Goal: Task Accomplishment & Management: Manage account settings

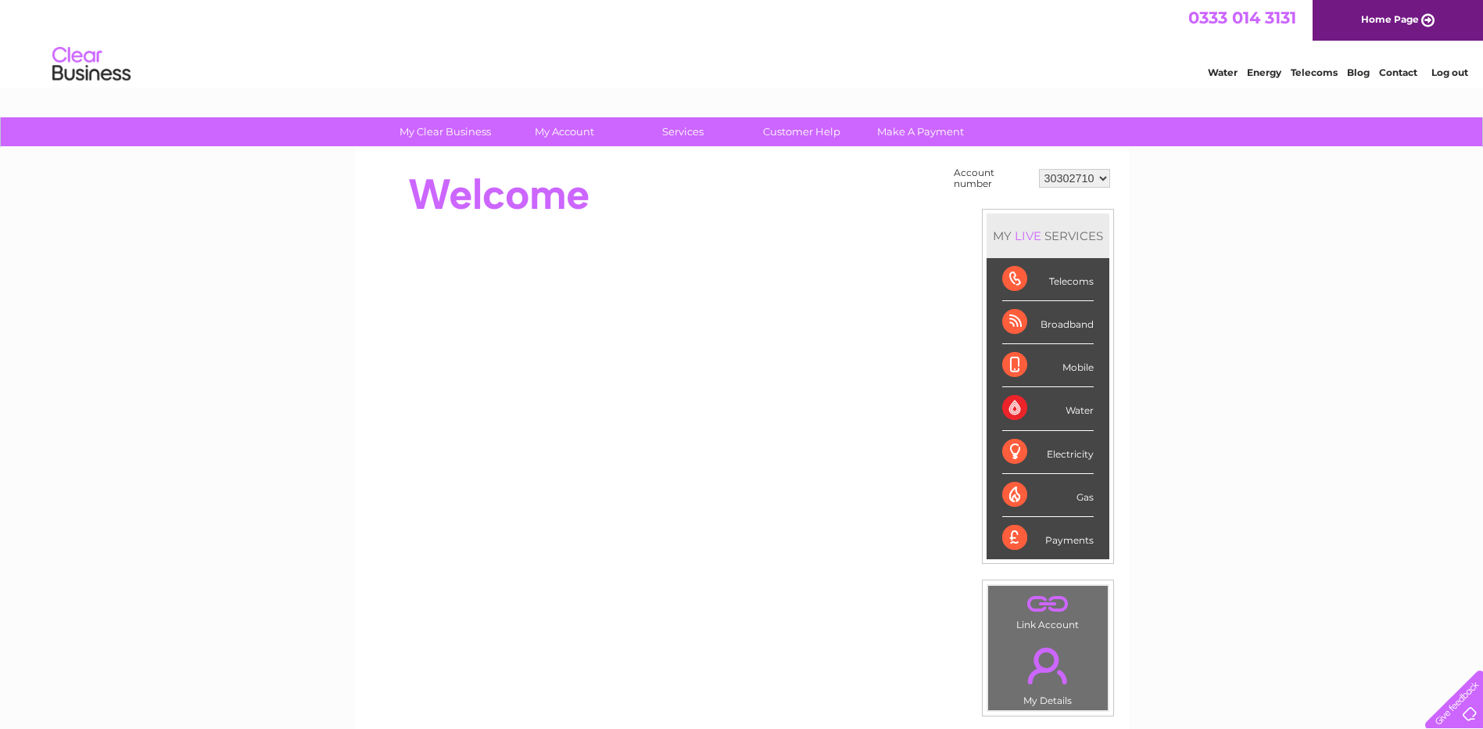
click at [1456, 72] on link "Log out" at bounding box center [1450, 72] width 37 height 12
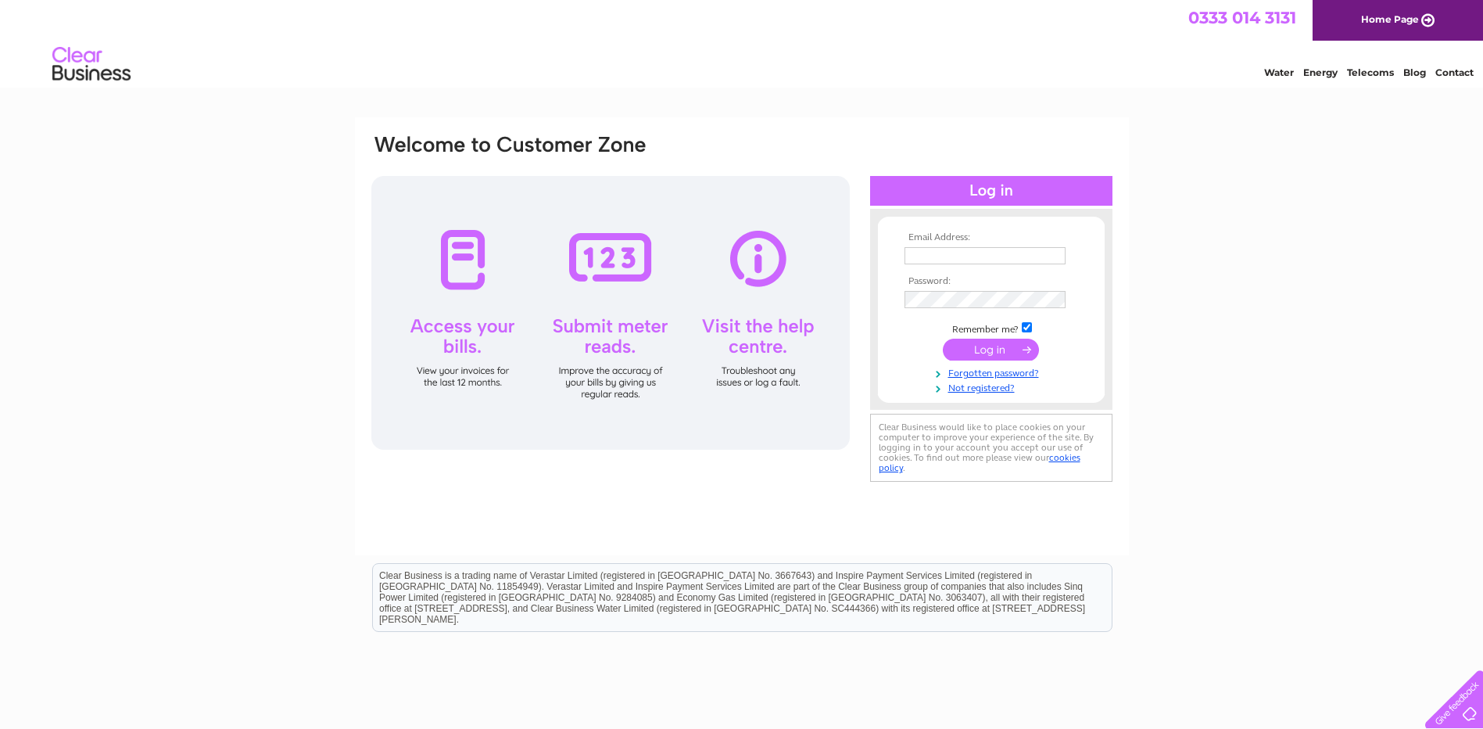
type input "watson2016john@gmail.com"
click at [1007, 340] on input "submit" at bounding box center [991, 351] width 96 height 22
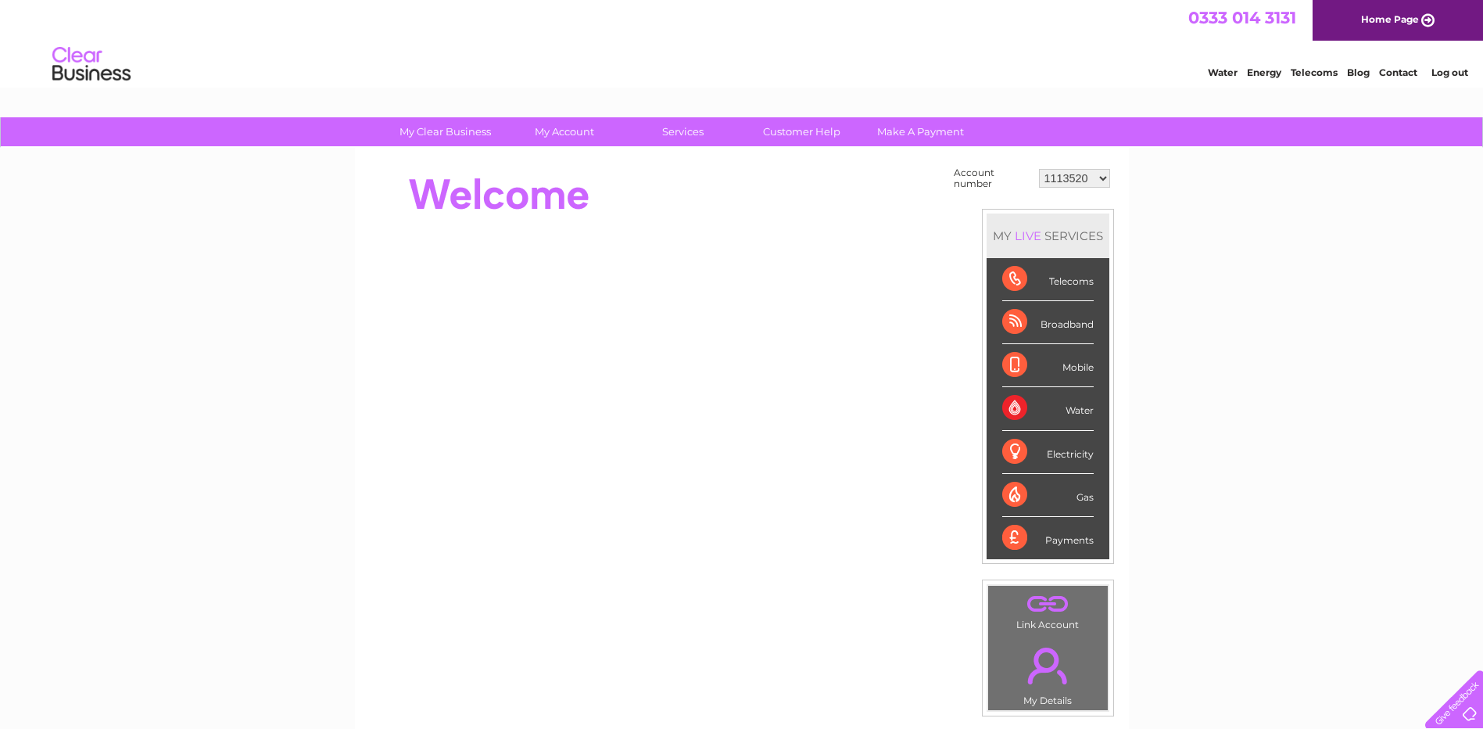
click at [1099, 177] on select "1113520 30310137" at bounding box center [1074, 178] width 71 height 19
click at [1039, 169] on select "1113520 30310137" at bounding box center [1074, 178] width 71 height 19
click at [1455, 69] on link "Log out" at bounding box center [1450, 72] width 37 height 12
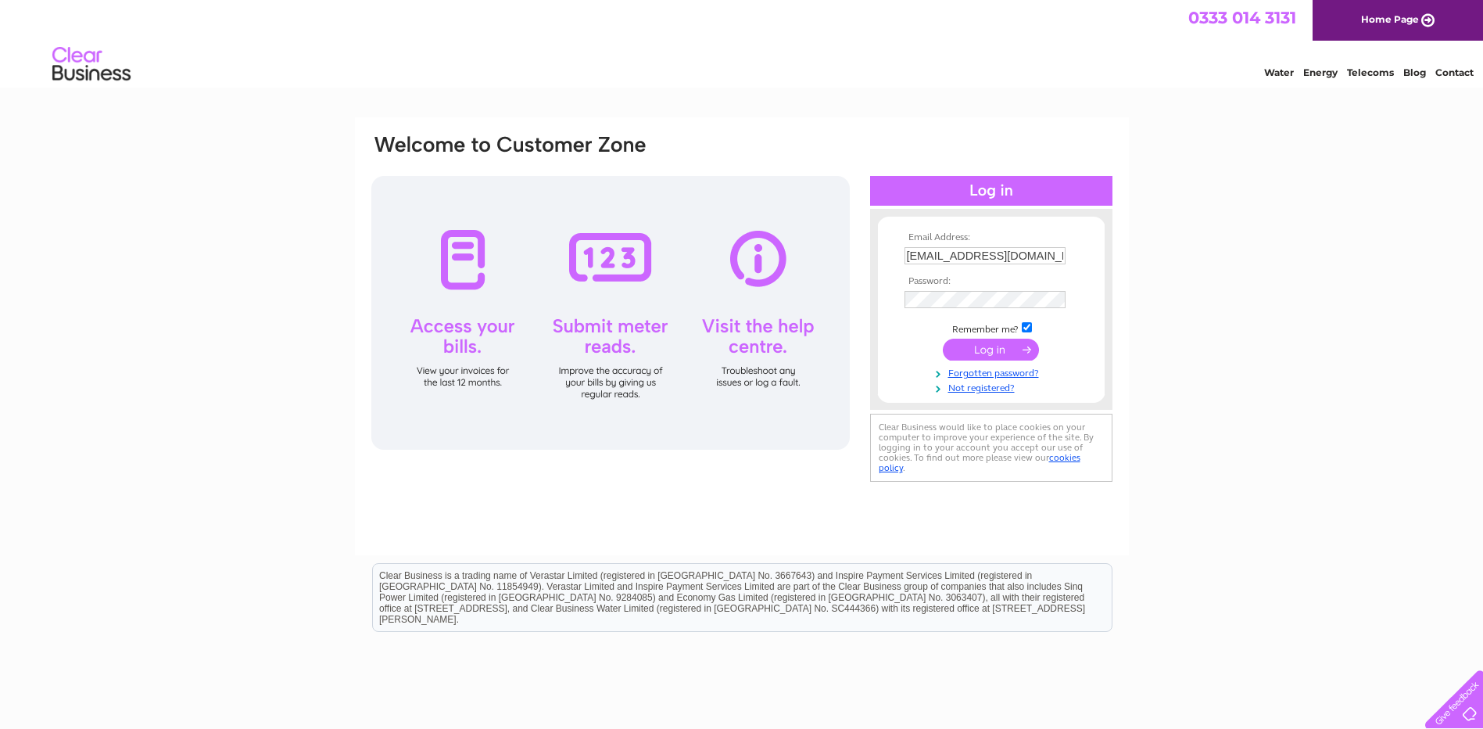
click at [1005, 264] on input "[EMAIL_ADDRESS][DOMAIN_NAME]" at bounding box center [985, 255] width 161 height 17
click at [1063, 259] on input "[EMAIL_ADDRESS][DOMAIN_NAME]" at bounding box center [986, 256] width 163 height 19
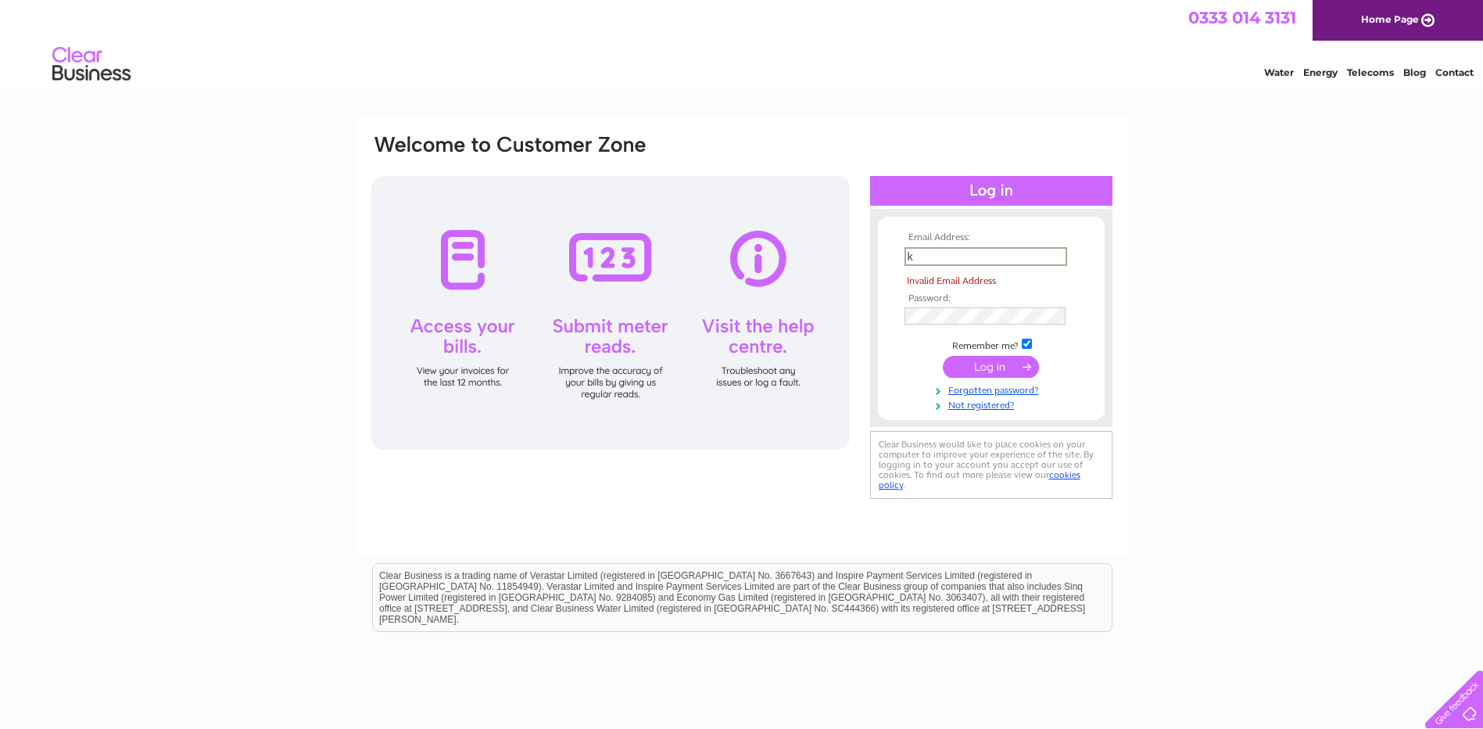
type input "[PERSON_NAME][EMAIL_ADDRESS][DOMAIN_NAME]"
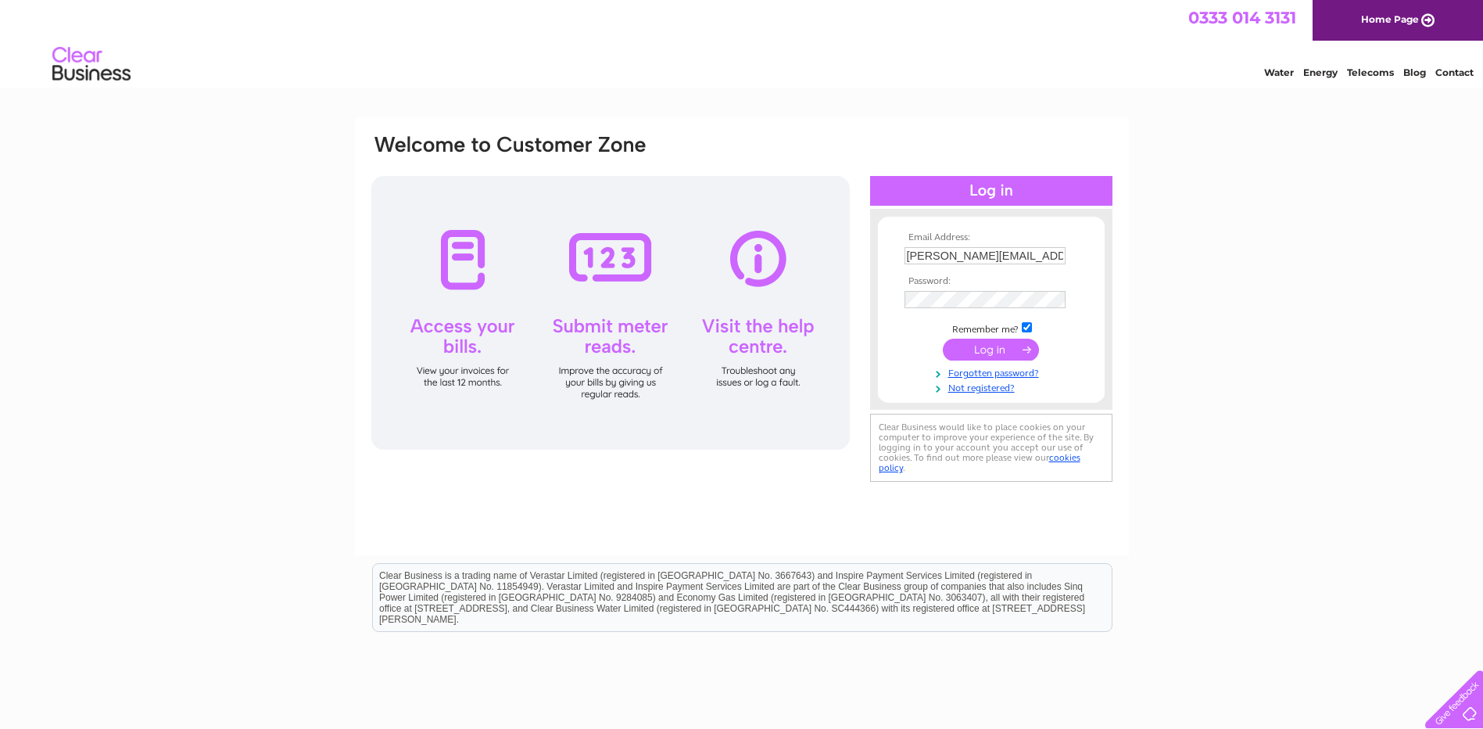
click at [995, 350] on input "submit" at bounding box center [991, 350] width 96 height 22
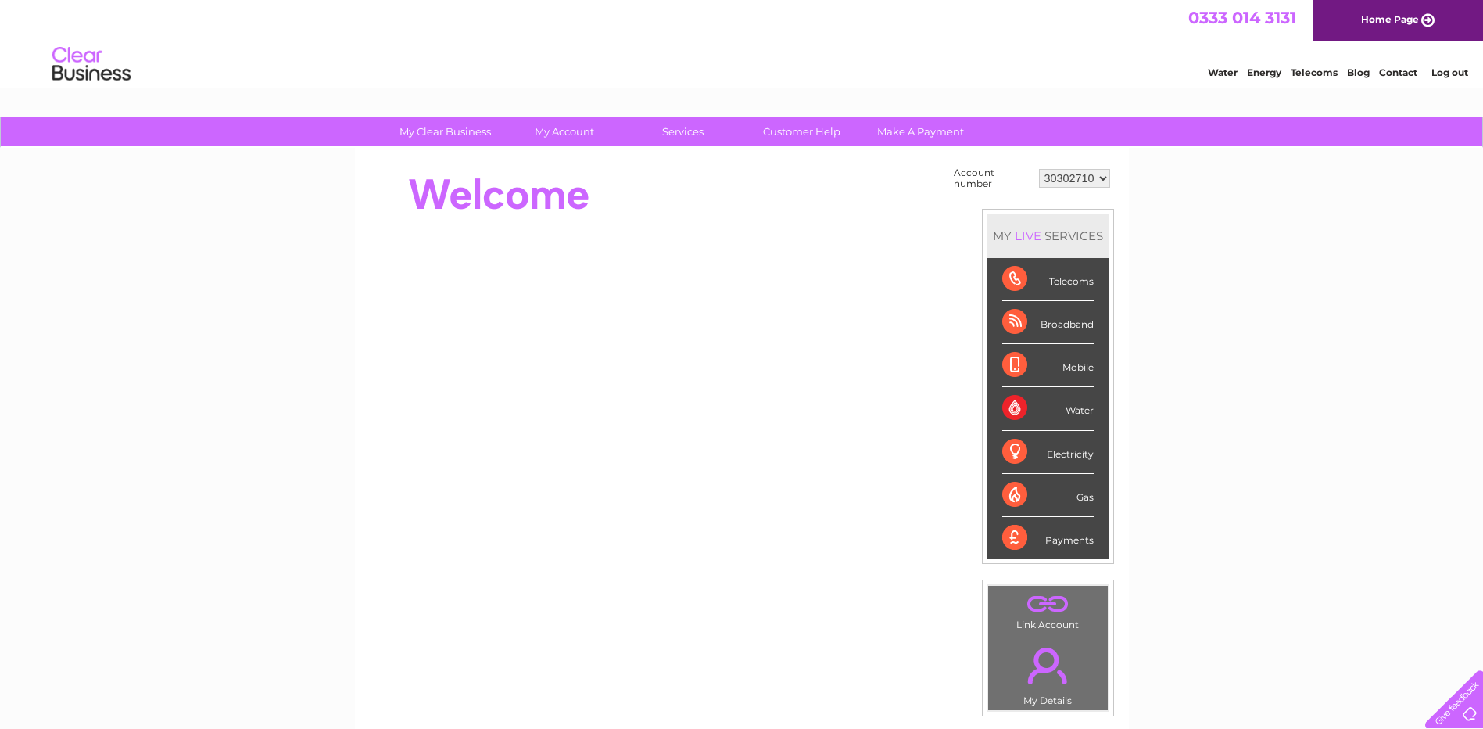
click at [1128, 186] on div "Account number 30302710 MY LIVE SERVICES Telecoms Broadband Mobile Water Electr…" at bounding box center [742, 440] width 774 height 584
